Goal: Task Accomplishment & Management: Complete application form

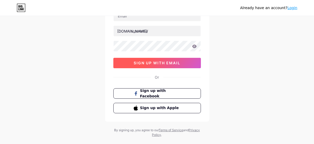
scroll to position [52, 0]
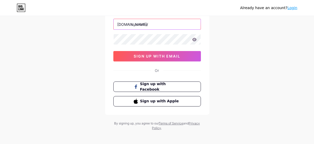
click at [137, 23] on input "text" at bounding box center [157, 24] width 87 height 10
type input "mykohlscard"
click at [193, 41] on icon at bounding box center [194, 40] width 5 height 4
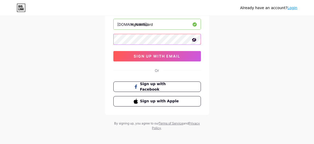
click at [68, 41] on div "Already have an account? Login Create your account [DOMAIN_NAME]/ mykohlscard 0…" at bounding box center [157, 47] width 314 height 199
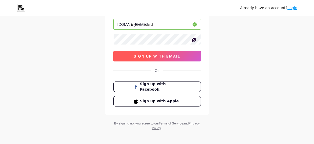
click at [146, 55] on span "sign up with email" at bounding box center [157, 56] width 47 height 4
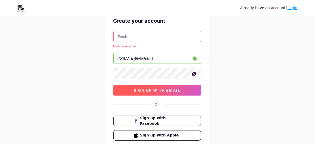
scroll to position [0, 0]
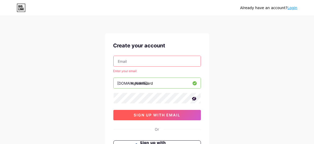
click at [145, 64] on input "text" at bounding box center [157, 61] width 87 height 10
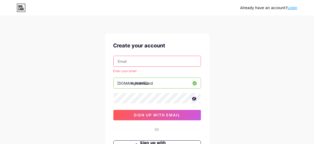
paste input "[EMAIL_ADDRESS][DOMAIN_NAME]"
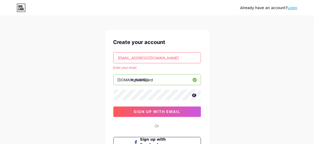
scroll to position [26, 0]
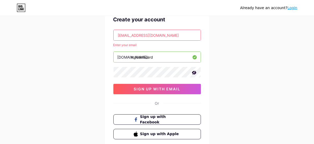
click at [246, 59] on div "Already have an account? Login Create your account [EMAIL_ADDRESS][DOMAIN_NAME]…" at bounding box center [157, 77] width 314 height 206
click at [245, 59] on div "Already have an account? Login Create your account [EMAIL_ADDRESS][DOMAIN_NAME]…" at bounding box center [157, 77] width 314 height 206
drag, startPoint x: 179, startPoint y: 33, endPoint x: 89, endPoint y: 35, distance: 90.2
click at [89, 35] on div "Already have an account? Login Create your account [EMAIL_ADDRESS][DOMAIN_NAME]…" at bounding box center [157, 77] width 314 height 206
click at [203, 35] on div "Create your account [EMAIL_ADDRESS][DOMAIN_NAME] Enter your email [DOMAIN_NAME]…" at bounding box center [157, 77] width 104 height 141
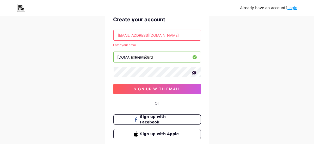
drag, startPoint x: 173, startPoint y: 34, endPoint x: 92, endPoint y: 41, distance: 81.6
click at [92, 40] on div "Already have an account? Login Create your account [EMAIL_ADDRESS][DOMAIN_NAME]…" at bounding box center [157, 77] width 314 height 206
paste input "[EMAIL_ADDRESS] image"
drag, startPoint x: 170, startPoint y: 35, endPoint x: 214, endPoint y: 33, distance: 44.1
click at [214, 33] on div "Already have an account? Login Create your account [EMAIL_ADDRESS] image Enter …" at bounding box center [157, 77] width 314 height 206
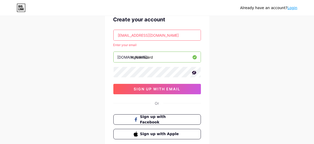
click at [193, 37] on input "[EMAIL_ADDRESS][DOMAIN_NAME]" at bounding box center [157, 35] width 87 height 10
click at [236, 37] on div "Already have an account? Login Create your account [EMAIL_ADDRESS][DOMAIN_NAME]…" at bounding box center [157, 77] width 314 height 206
click at [163, 37] on input "[EMAIL_ADDRESS][DOMAIN_NAME]" at bounding box center [157, 35] width 87 height 10
drag, startPoint x: 185, startPoint y: 35, endPoint x: 84, endPoint y: 38, distance: 101.7
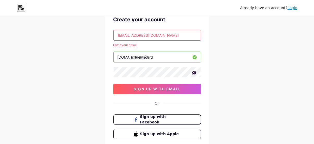
click at [84, 38] on div "Already have an account? Login Create your account [EMAIL_ADDRESS][DOMAIN_NAME]…" at bounding box center [157, 77] width 314 height 206
click at [119, 32] on input "[EMAIL_ADDRESS][DOMAIN_NAME]" at bounding box center [157, 35] width 87 height 10
click at [119, 35] on input "[EMAIL_ADDRESS][DOMAIN_NAME]" at bounding box center [157, 35] width 87 height 10
click at [119, 37] on input "[EMAIL_ADDRESS][DOMAIN_NAME]" at bounding box center [157, 35] width 87 height 10
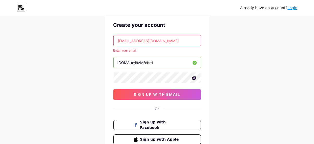
scroll to position [9, 0]
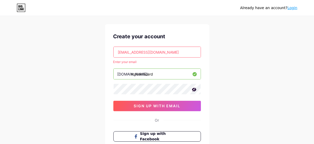
drag, startPoint x: 175, startPoint y: 53, endPoint x: 0, endPoint y: 52, distance: 175.0
click at [0, 52] on div "Already have an account? Login Create your account [EMAIL_ADDRESS][DOMAIN_NAME]…" at bounding box center [157, 94] width 314 height 206
paste input "bijob98839@capiena"
click at [203, 48] on div "Create your account [EMAIL_ADDRESS][DOMAIN_NAME] Enter your email [DOMAIN_NAME]…" at bounding box center [157, 94] width 104 height 141
click at [242, 46] on div "Already have an account? Login Create your account [EMAIL_ADDRESS][DOMAIN_NAME]…" at bounding box center [157, 94] width 314 height 206
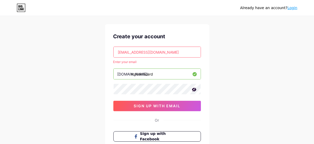
click at [245, 46] on div "Already have an account? Login Create your account [EMAIL_ADDRESS][DOMAIN_NAME]…" at bounding box center [157, 94] width 314 height 206
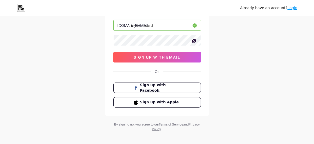
scroll to position [24, 0]
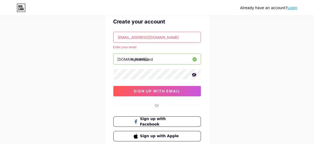
click at [240, 45] on div "Already have an account? Login Create your account [EMAIL_ADDRESS][DOMAIN_NAME]…" at bounding box center [157, 79] width 314 height 206
click at [239, 45] on div "Already have an account? Login Create your account [EMAIL_ADDRESS][DOMAIN_NAME]…" at bounding box center [157, 79] width 314 height 206
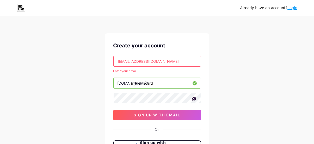
scroll to position [26, 0]
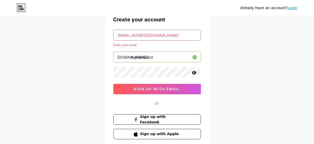
click at [216, 58] on div "Already have an account? Login Create your account [EMAIL_ADDRESS][DOMAIN_NAME]…" at bounding box center [157, 77] width 314 height 206
click at [151, 35] on input "[EMAIL_ADDRESS][DOMAIN_NAME]" at bounding box center [157, 35] width 87 height 10
drag, startPoint x: 178, startPoint y: 33, endPoint x: 104, endPoint y: 34, distance: 74.1
click at [104, 34] on div "Already have an account? Login Create your account [EMAIL_ADDRESS][DOMAIN_NAME]…" at bounding box center [157, 77] width 314 height 206
click at [120, 30] on input "[EMAIL_ADDRESS][DOMAIN_NAME]" at bounding box center [157, 35] width 87 height 10
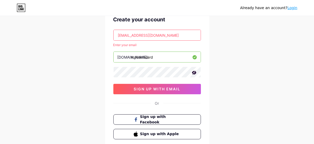
click at [117, 37] on input "[EMAIL_ADDRESS][DOMAIN_NAME]" at bounding box center [157, 35] width 87 height 10
drag, startPoint x: 117, startPoint y: 37, endPoint x: 194, endPoint y: 35, distance: 77.2
click at [194, 35] on input "[EMAIL_ADDRESS][DOMAIN_NAME]" at bounding box center [157, 35] width 87 height 10
click at [183, 36] on input "[EMAIL_ADDRESS][DOMAIN_NAME]" at bounding box center [157, 35] width 87 height 10
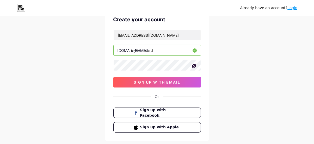
click at [249, 31] on div "Already have an account? Login Create your account [EMAIL_ADDRESS][DOMAIN_NAME]…" at bounding box center [157, 73] width 314 height 199
click at [246, 32] on div "Already have an account? Login Create your account [EMAIL_ADDRESS][DOMAIN_NAME]…" at bounding box center [157, 73] width 314 height 199
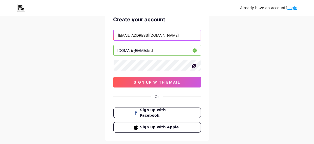
drag, startPoint x: 175, startPoint y: 36, endPoint x: 26, endPoint y: 38, distance: 149.2
click at [26, 38] on div "Already have an account? Login Create your account [EMAIL_ADDRESS][DOMAIN_NAME]…" at bounding box center [157, 73] width 314 height 199
type input "[EMAIL_ADDRESS][DOMAIN_NAME]"
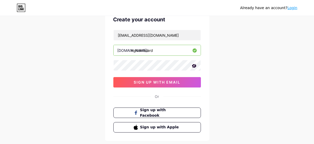
click at [269, 85] on div "Already have an account? Login Create your account [EMAIL_ADDRESS][DOMAIN_NAME]…" at bounding box center [157, 73] width 314 height 199
click at [270, 85] on div "Already have an account? Login Create your account [EMAIL_ADDRESS][DOMAIN_NAME]…" at bounding box center [157, 73] width 314 height 199
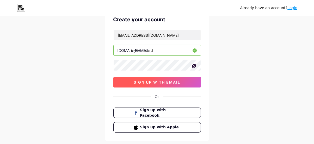
click at [173, 84] on span "sign up with email" at bounding box center [157, 82] width 47 height 4
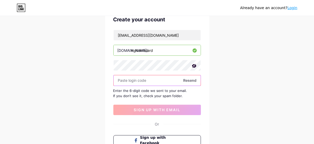
click at [143, 81] on input "text" at bounding box center [157, 80] width 87 height 10
paste input "303323"
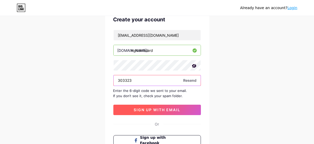
type input "303323"
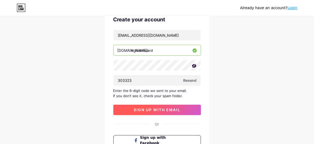
click at [152, 109] on span "sign up with email" at bounding box center [157, 110] width 47 height 4
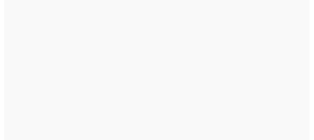
scroll to position [0, 0]
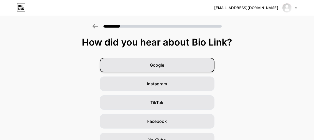
click at [175, 62] on div "Google" at bounding box center [157, 65] width 115 height 15
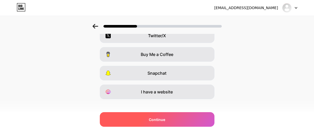
scroll to position [111, 0]
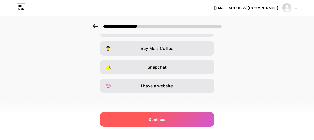
click at [174, 120] on div "Continue" at bounding box center [157, 119] width 115 height 15
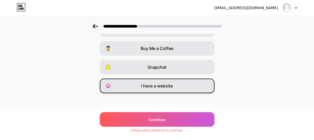
click at [167, 88] on span "I have a website" at bounding box center [157, 86] width 32 height 6
click at [174, 90] on div "I have a website" at bounding box center [157, 86] width 115 height 15
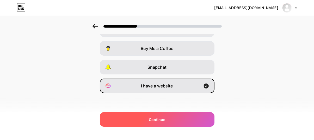
click at [169, 124] on div "Continue" at bounding box center [157, 119] width 115 height 15
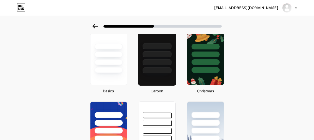
scroll to position [26, 0]
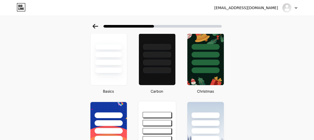
click at [151, 112] on div at bounding box center [157, 115] width 29 height 6
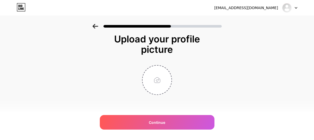
scroll to position [0, 0]
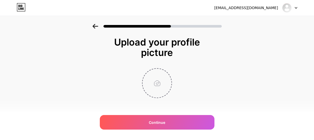
click at [160, 88] on input "file" at bounding box center [157, 83] width 29 height 29
click at [162, 93] on input "file" at bounding box center [157, 83] width 29 height 29
type input "C:\fakepath\download (1).jpg"
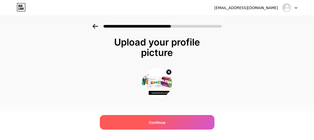
click at [165, 122] on span "Continue" at bounding box center [157, 122] width 16 height 5
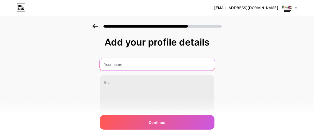
click at [137, 67] on input "text" at bounding box center [156, 64] width 115 height 13
paste input "My [PERSON_NAME] Credit Card Payment Login"
type input "My [PERSON_NAME] Credit Card Payment Login"
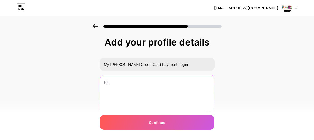
click at [126, 90] on textarea at bounding box center [157, 96] width 114 height 42
paste textarea "The MyKohl’s Card is a store credit card that offers exclusive benefits for sho…"
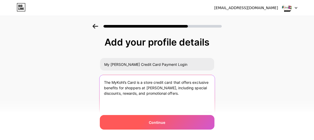
type textarea "The MyKohl’s Card is a store credit card that offers exclusive benefits for sho…"
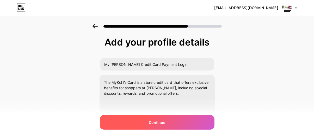
click at [149, 122] on div "Continue" at bounding box center [157, 122] width 115 height 15
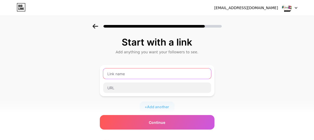
click at [165, 76] on input "text" at bounding box center [157, 74] width 108 height 10
paste input "[DOMAIN_NAME] Login"
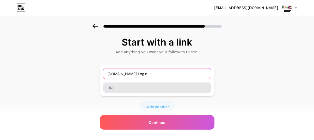
type input "[DOMAIN_NAME] Login"
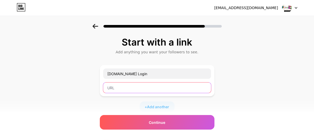
click at [130, 88] on input "text" at bounding box center [157, 88] width 108 height 10
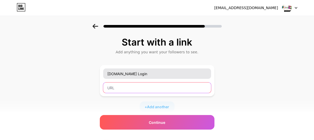
paste input "[URL][DOMAIN_NAME]"
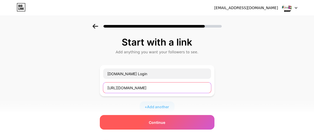
type input "[URL][DOMAIN_NAME]"
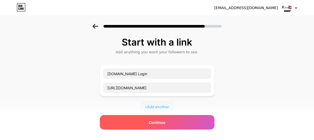
click at [157, 123] on span "Continue" at bounding box center [157, 122] width 16 height 5
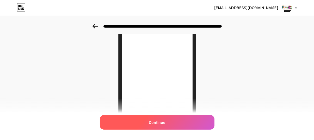
scroll to position [78, 0]
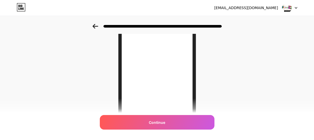
click at [97, 27] on icon at bounding box center [96, 26] width 6 height 5
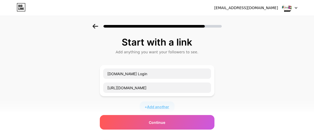
click at [156, 106] on span "Add another" at bounding box center [158, 106] width 22 height 5
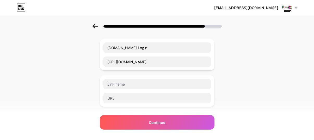
scroll to position [26, 0]
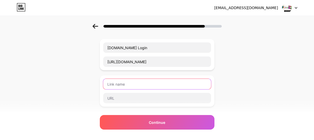
click at [128, 85] on input "text" at bounding box center [157, 84] width 108 height 10
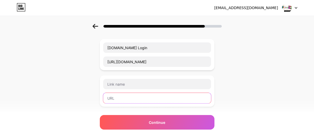
click at [156, 99] on input "text" at bounding box center [157, 98] width 108 height 10
paste input "[URL][DOMAIN_NAME]"
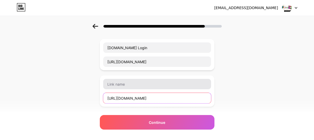
scroll to position [0, 90]
type input "[URL][DOMAIN_NAME]"
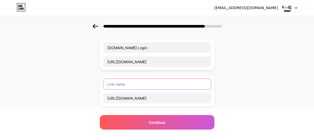
scroll to position [0, 0]
click at [160, 84] on input "text" at bounding box center [157, 84] width 108 height 10
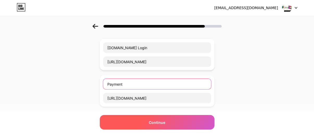
type input "Payment"
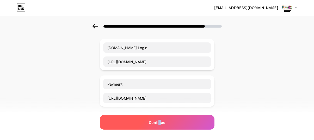
click at [161, 124] on span "Continue" at bounding box center [157, 122] width 16 height 5
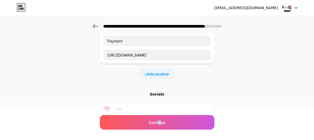
scroll to position [78, 0]
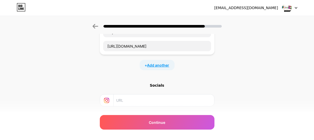
click at [166, 66] on span "Add another" at bounding box center [158, 65] width 22 height 5
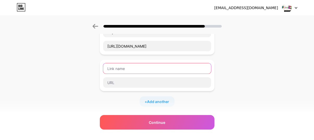
click at [147, 70] on input "text" at bounding box center [157, 68] width 108 height 10
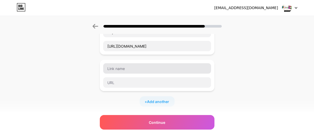
scroll to position [0, 0]
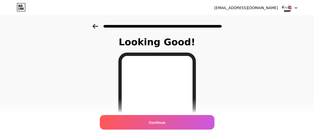
click at [94, 28] on div at bounding box center [157, 25] width 314 height 18
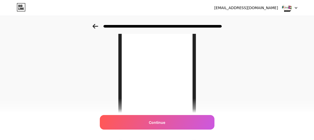
scroll to position [78, 0]
click at [95, 27] on icon at bounding box center [95, 26] width 5 height 5
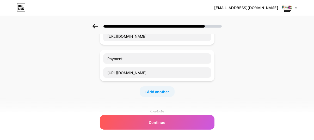
scroll to position [52, 0]
click at [158, 90] on span "Add another" at bounding box center [158, 91] width 22 height 5
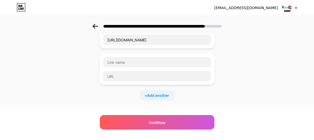
scroll to position [78, 0]
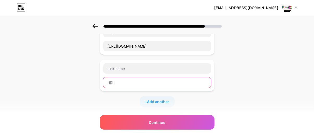
click at [123, 86] on input "text" at bounding box center [157, 82] width 108 height 10
paste input "[URL][DOMAIN_NAME]"
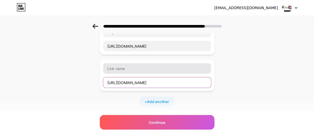
type input "[URL][DOMAIN_NAME]"
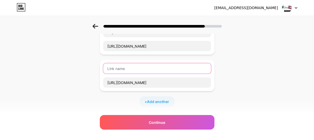
click at [141, 70] on input "text" at bounding box center [157, 68] width 108 height 10
type input "Blog"
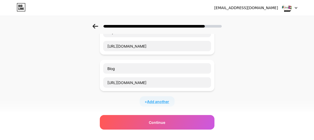
click at [162, 101] on span "Add another" at bounding box center [158, 101] width 22 height 5
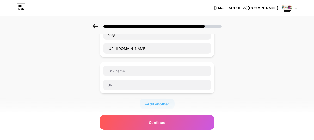
scroll to position [130, 0]
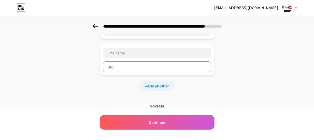
click at [141, 69] on input "text" at bounding box center [157, 67] width 108 height 10
paste input "[URL][DOMAIN_NAME]"
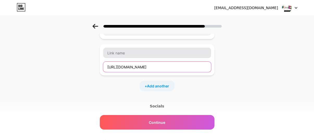
type input "[URL][DOMAIN_NAME]"
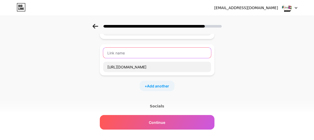
click at [150, 53] on input "text" at bounding box center [157, 53] width 108 height 10
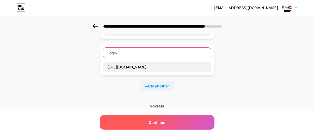
type input "Login"
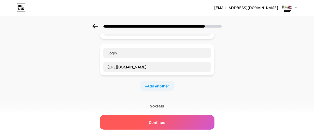
click at [154, 126] on div "Continue" at bounding box center [157, 122] width 115 height 15
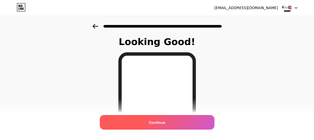
scroll to position [26, 0]
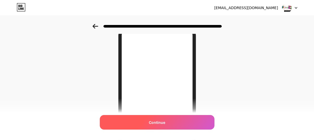
click at [168, 122] on div "Continue" at bounding box center [157, 122] width 115 height 15
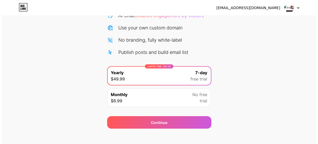
scroll to position [65, 0]
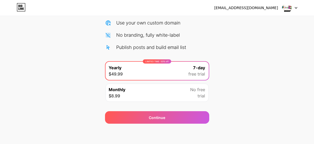
click at [180, 94] on div "Monthly $8.99 No free trial" at bounding box center [157, 93] width 103 height 18
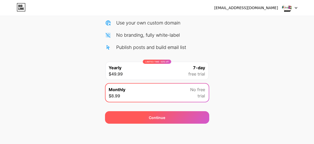
click at [178, 119] on div "Continue" at bounding box center [157, 117] width 104 height 13
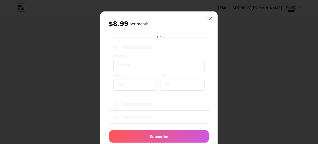
click at [211, 50] on div "$8.99 per month Or Subscribe" at bounding box center [158, 81] width 117 height 140
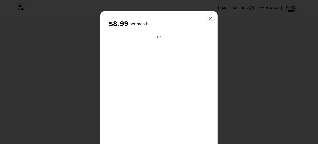
click at [209, 16] on div at bounding box center [210, 18] width 9 height 9
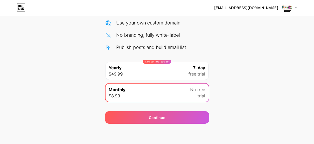
click at [189, 72] on span "free trial" at bounding box center [197, 74] width 17 height 6
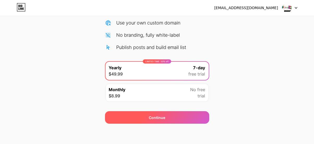
click at [167, 120] on div "Continue" at bounding box center [157, 117] width 104 height 13
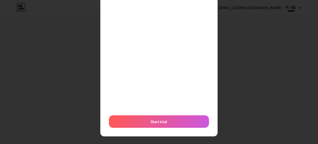
scroll to position [80, 0]
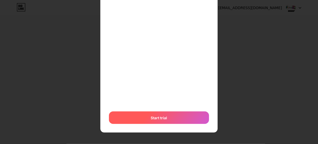
click at [171, 117] on div "Start trial" at bounding box center [159, 118] width 100 height 13
